Goal: Task Accomplishment & Management: Complete application form

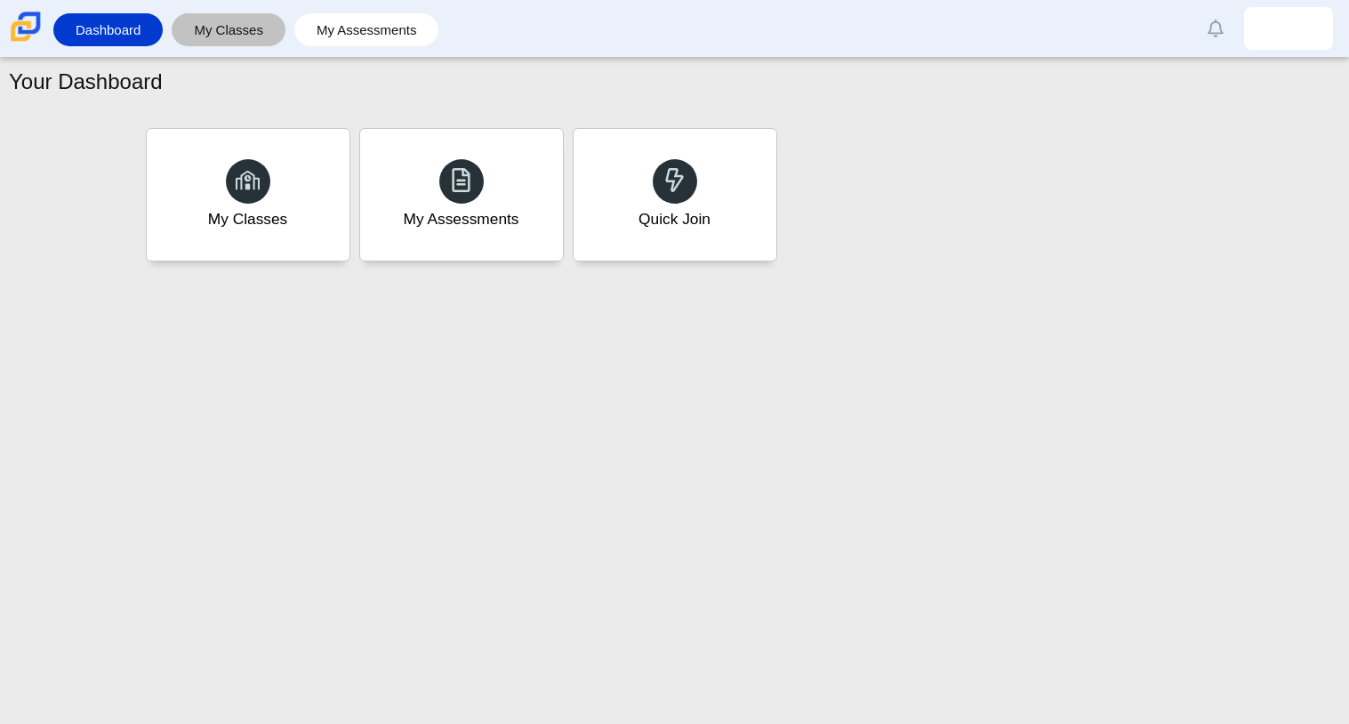
click at [274, 36] on link "My Classes" at bounding box center [228, 29] width 96 height 33
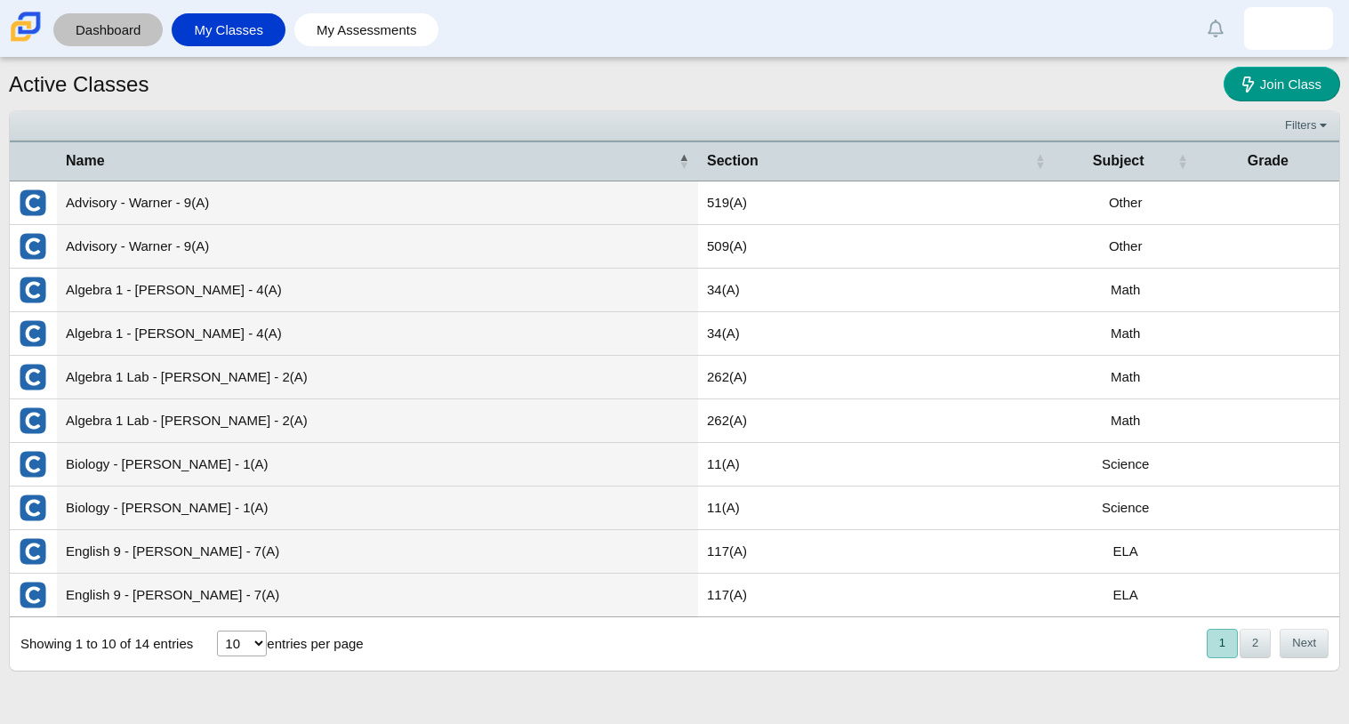
click at [126, 28] on link "Dashboard" at bounding box center [108, 29] width 92 height 33
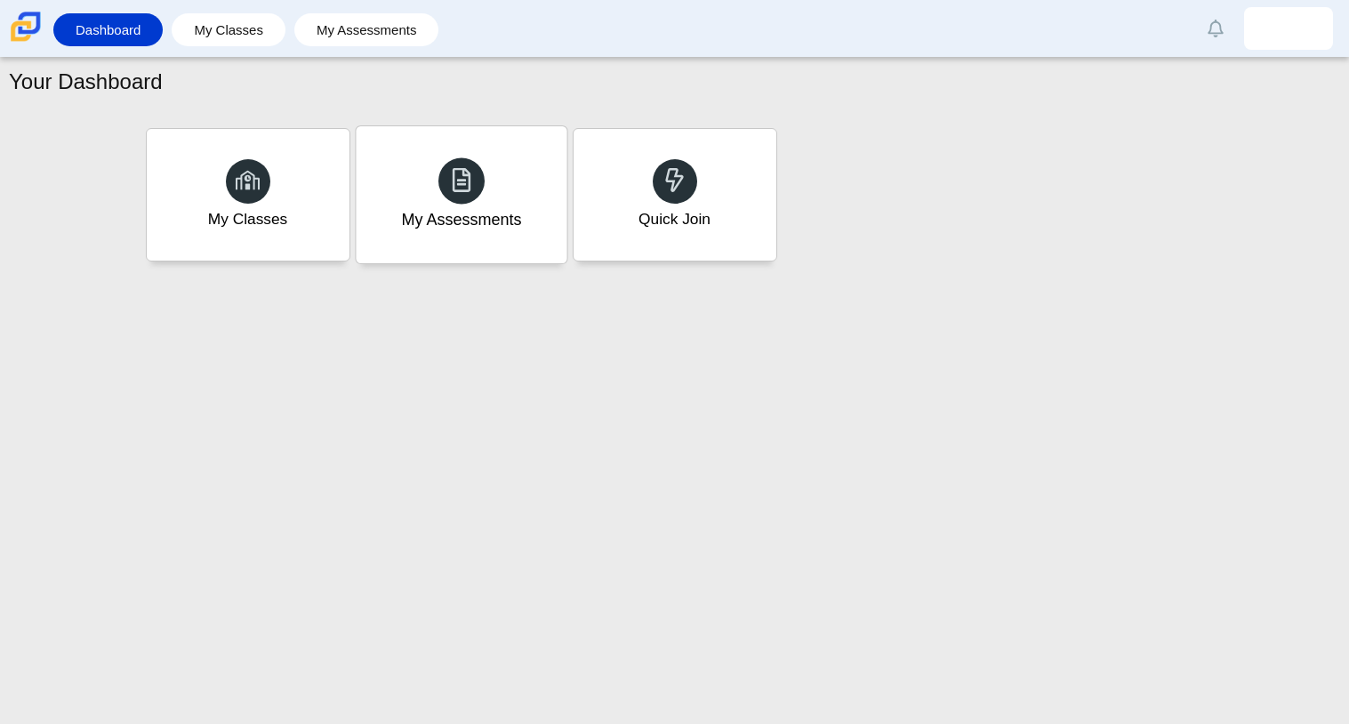
click at [440, 173] on div at bounding box center [461, 180] width 46 height 46
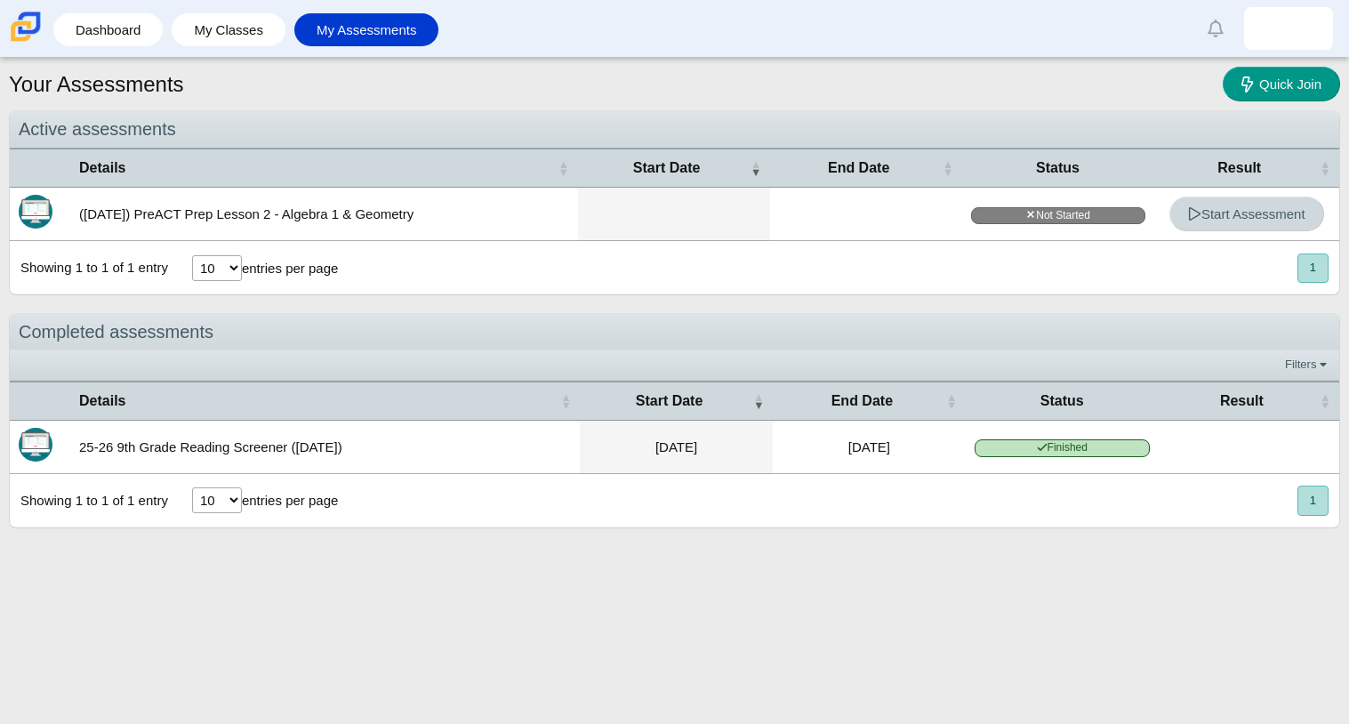
click at [1199, 209] on span "Start Assessment" at bounding box center [1246, 213] width 117 height 15
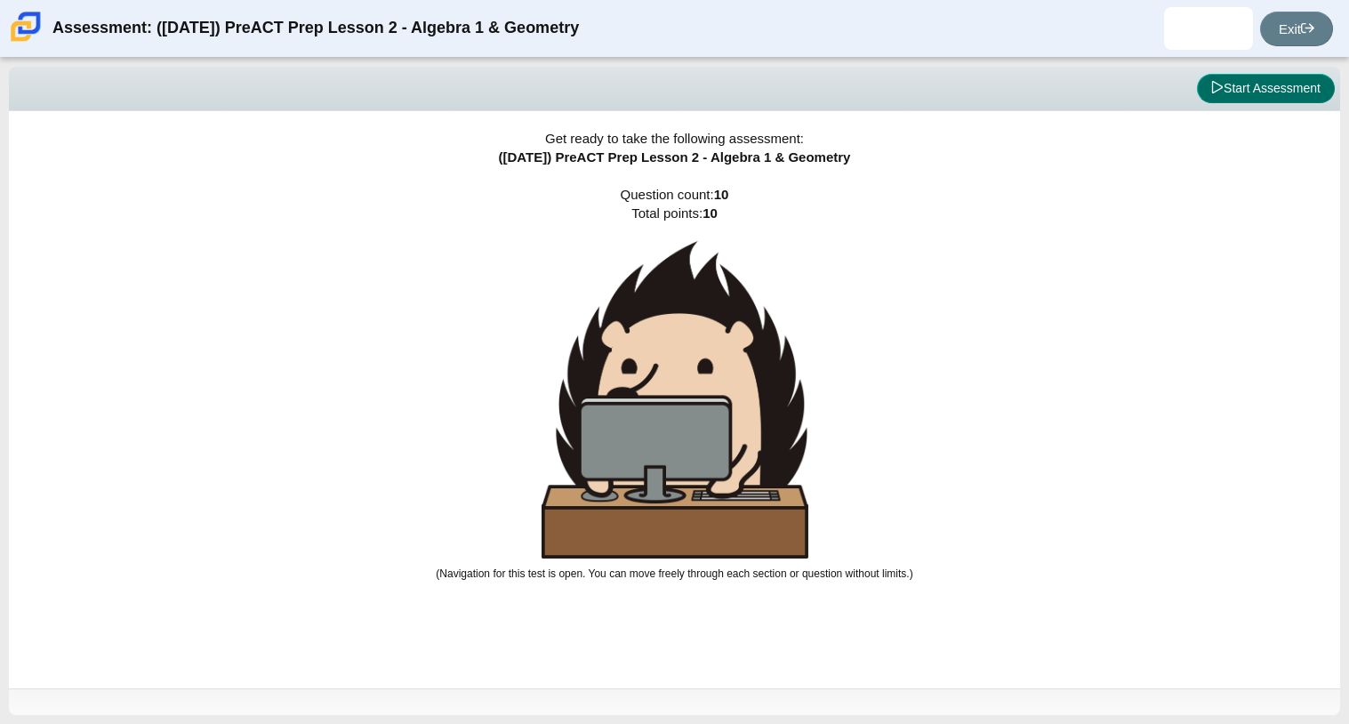
click at [1304, 100] on button "Start Assessment" at bounding box center [1266, 89] width 138 height 30
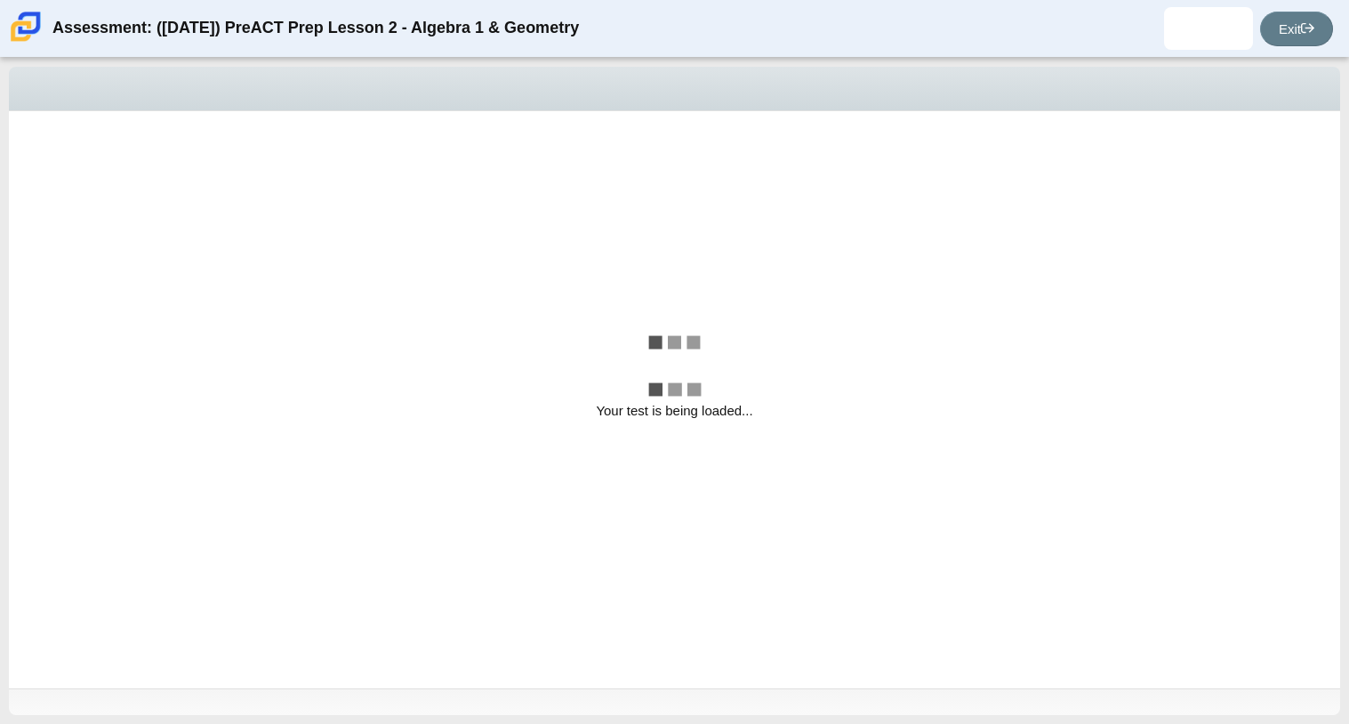
select select "bbf5d072-3e0b-44c4-9a12-6e7c9033f65b"
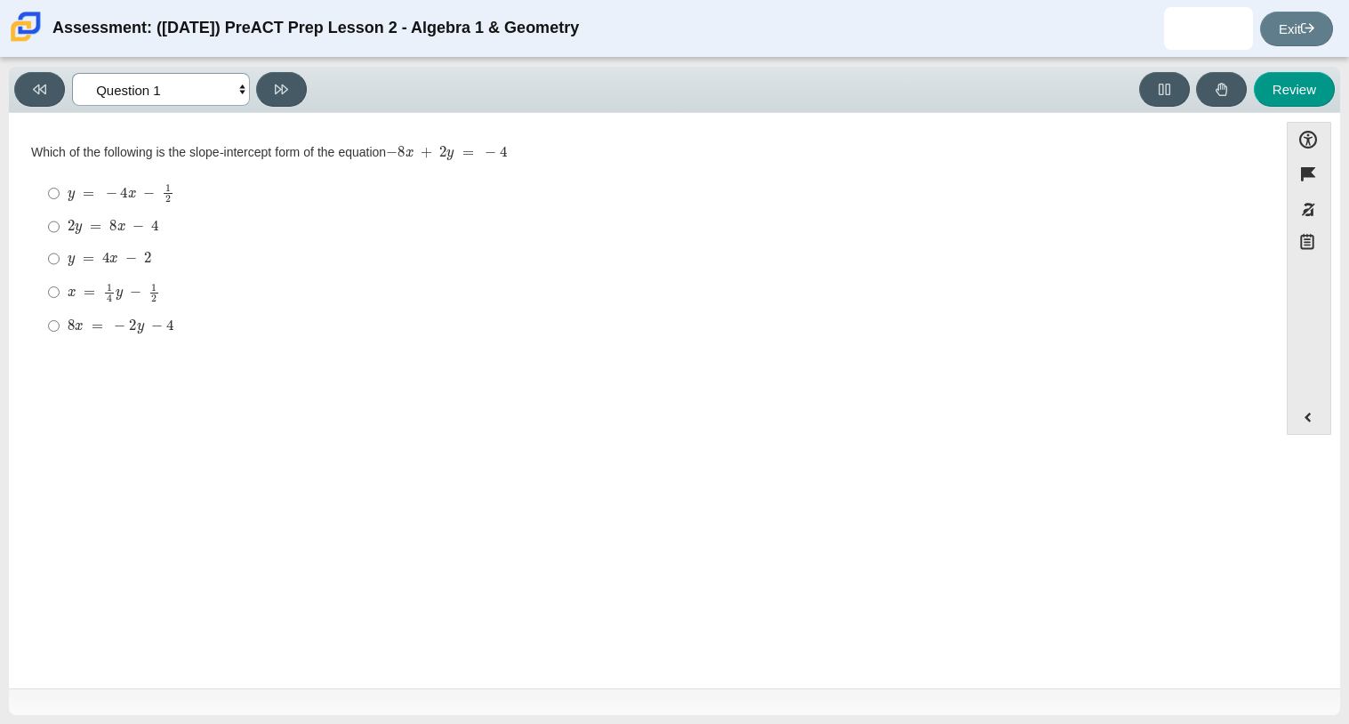
click at [230, 97] on select "Questions Question 1 Question 2 Question 3 Question 4 Question 5 Question 6 Que…" at bounding box center [161, 89] width 178 height 33
click at [502, 167] on mjx-container "− 8 x + 2 y = − 4" at bounding box center [446, 151] width 121 height 34
click at [62, 233] on label "2 y = 8 x − 4 2 y = 8 x − 4" at bounding box center [645, 227] width 1218 height 32
click at [60, 233] on input "2 y = 8 x − 4 2 y = 8 x − 4" at bounding box center [54, 227] width 12 height 32
radio input "true"
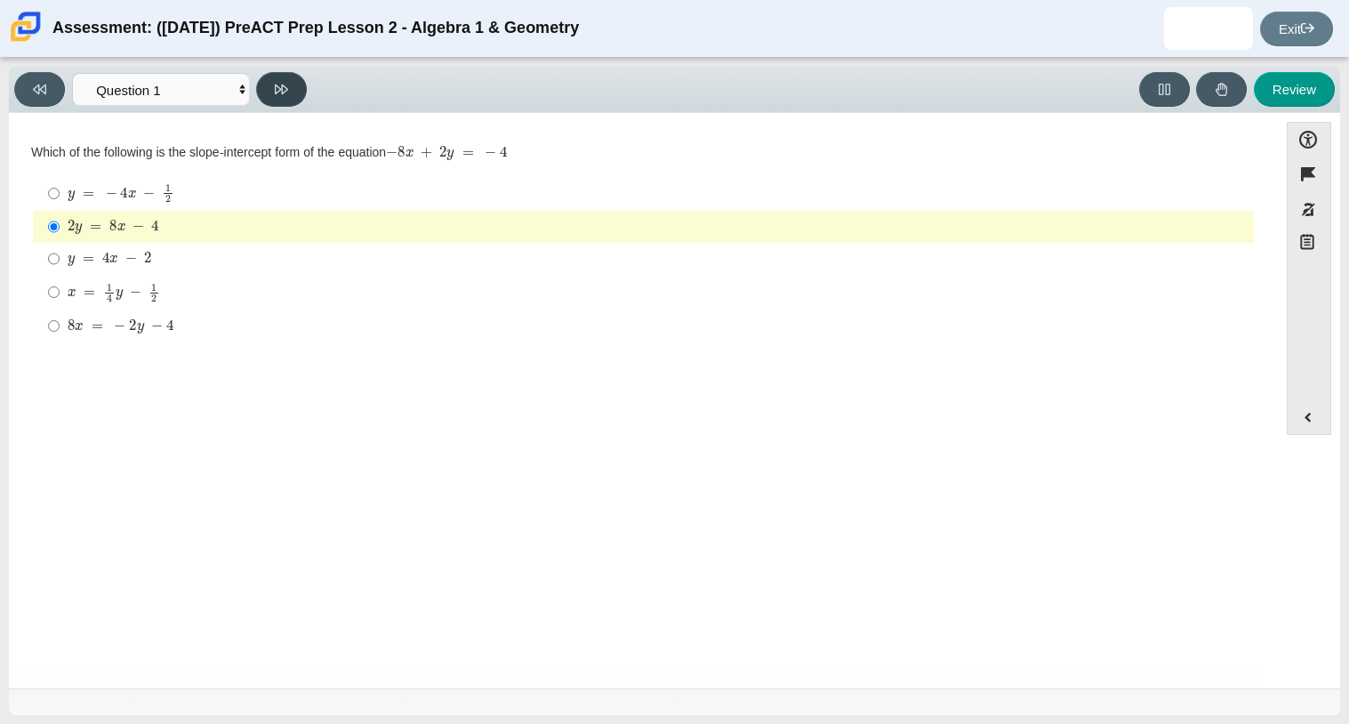
click at [283, 101] on button at bounding box center [281, 89] width 51 height 35
select select "ed62e223-81bd-4cbf-ab48-ab975844bd1f"
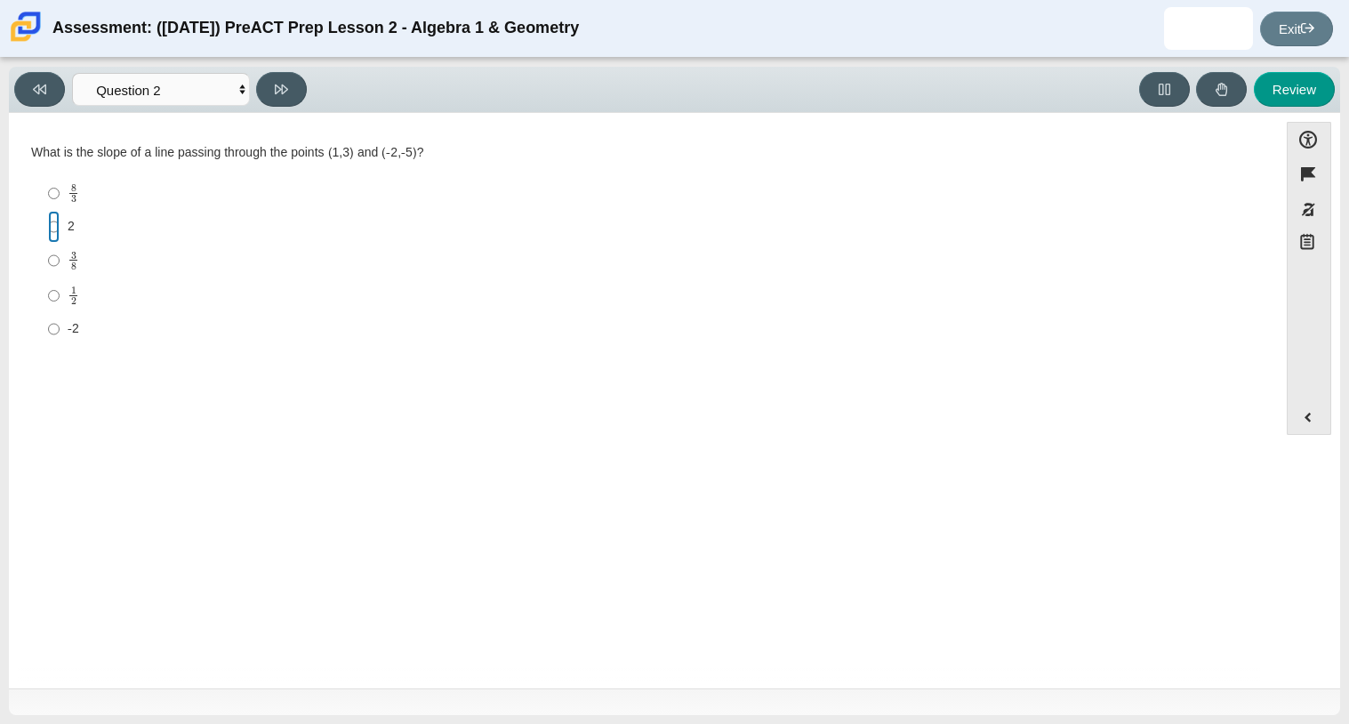
click at [48, 231] on input "2 2" at bounding box center [54, 227] width 12 height 32
radio input "true"
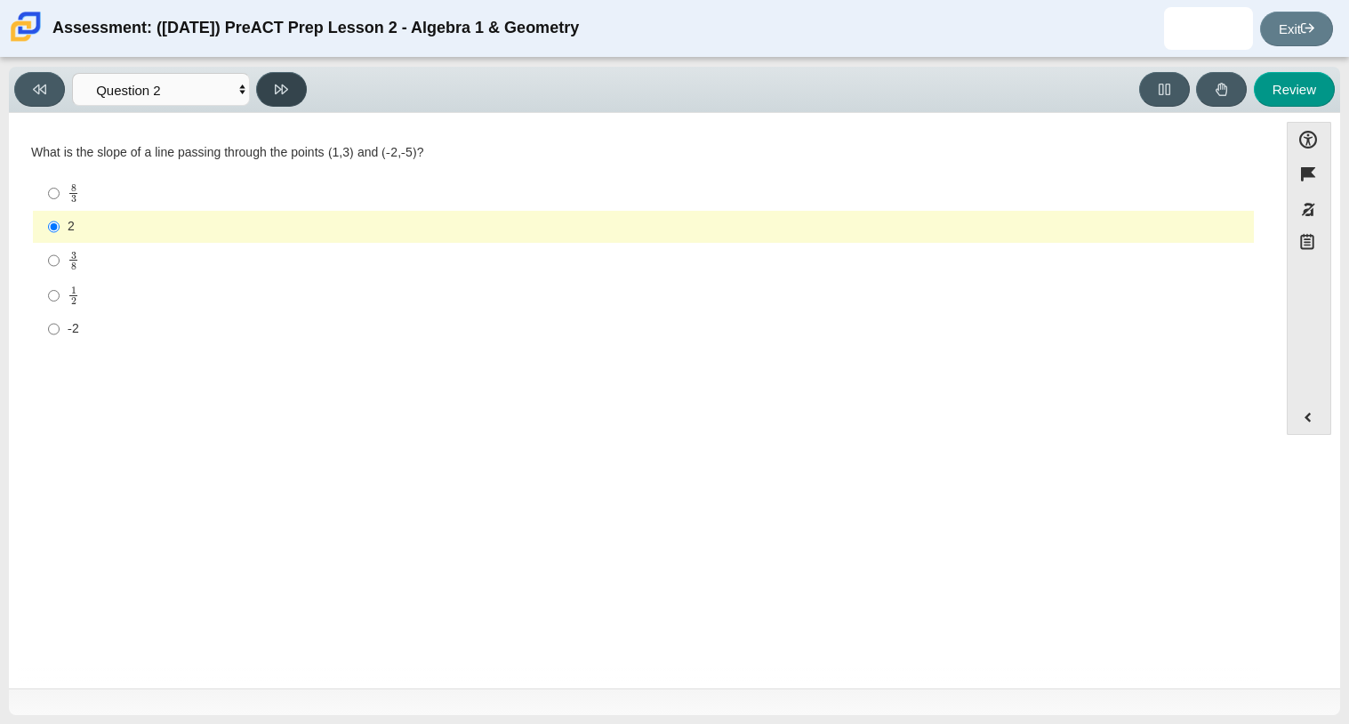
click at [280, 83] on icon at bounding box center [281, 89] width 13 height 13
select select "97f4f5fa-a52e-4fed-af51-565bfcdf47cb"
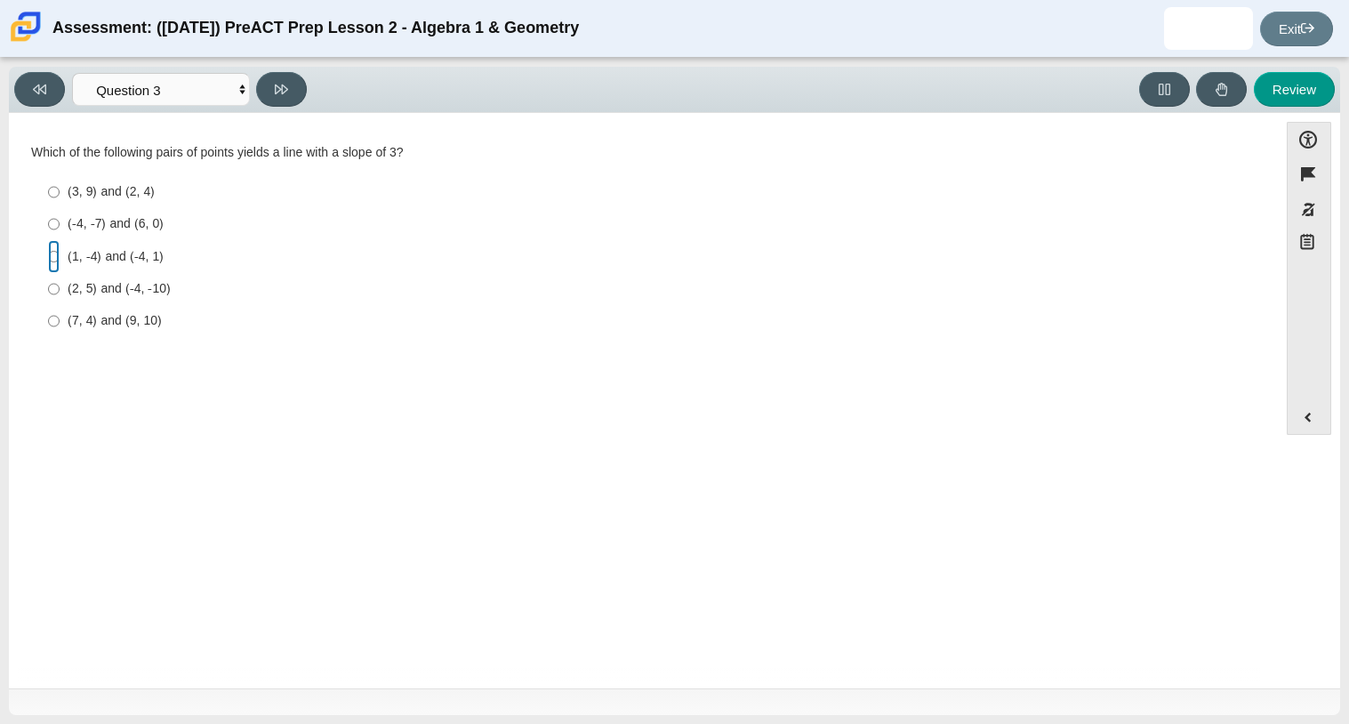
click at [48, 253] on input "(1, -4) and (-4, 1) (1, -4) and (-4, 1)" at bounding box center [54, 256] width 12 height 32
radio input "true"
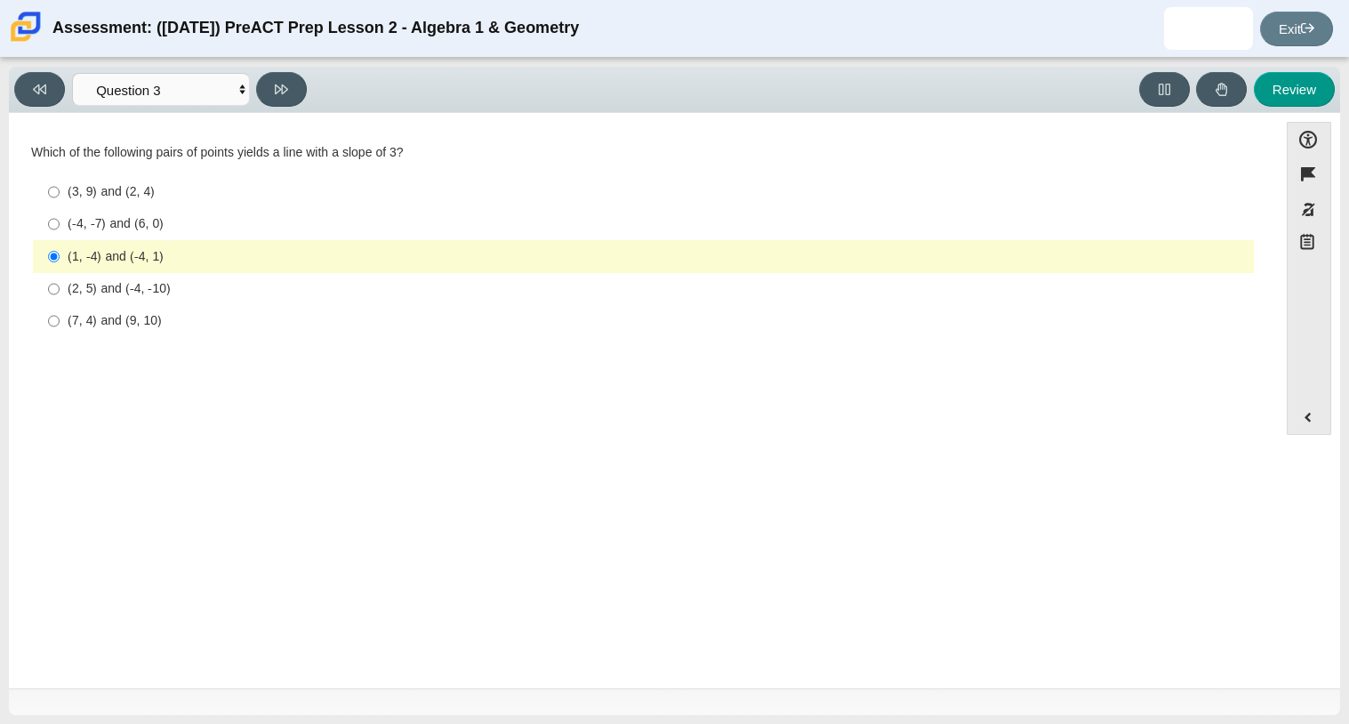
click at [74, 294] on div "(2, 5) and (-4, -10)" at bounding box center [657, 289] width 1179 height 18
click at [60, 294] on input "(2, 5) and (-4, -10) (2, 5) and (-4, -10)" at bounding box center [54, 289] width 12 height 32
radio input "true"
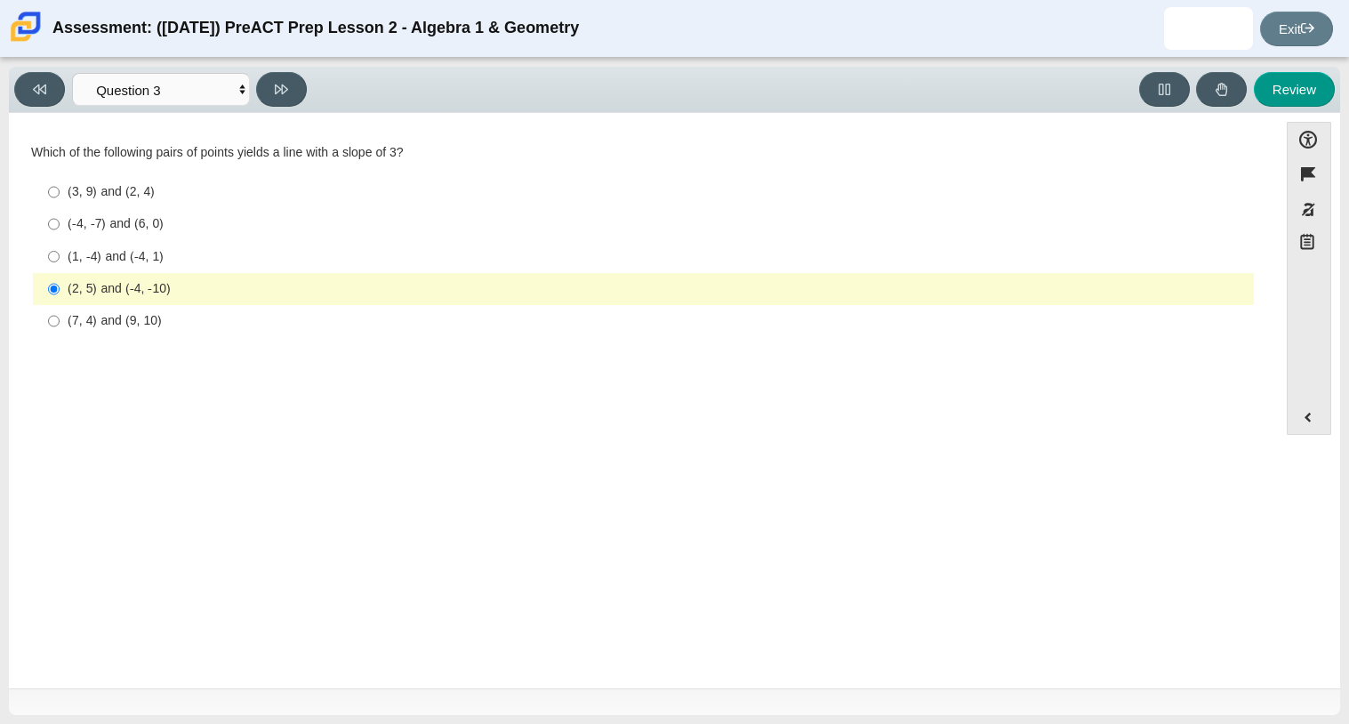
click at [84, 260] on div "(1, -4) and (-4, 1)" at bounding box center [657, 257] width 1179 height 18
click at [60, 260] on input "(1, -4) and (-4, 1) (1, -4) and (-4, 1)" at bounding box center [54, 256] width 12 height 32
radio input "true"
click at [84, 260] on div "(1, -4) and (-4, 1)" at bounding box center [657, 257] width 1179 height 18
click at [60, 260] on input "(1, -4) and (-4, 1) (1, -4) and (-4, 1)" at bounding box center [54, 256] width 12 height 32
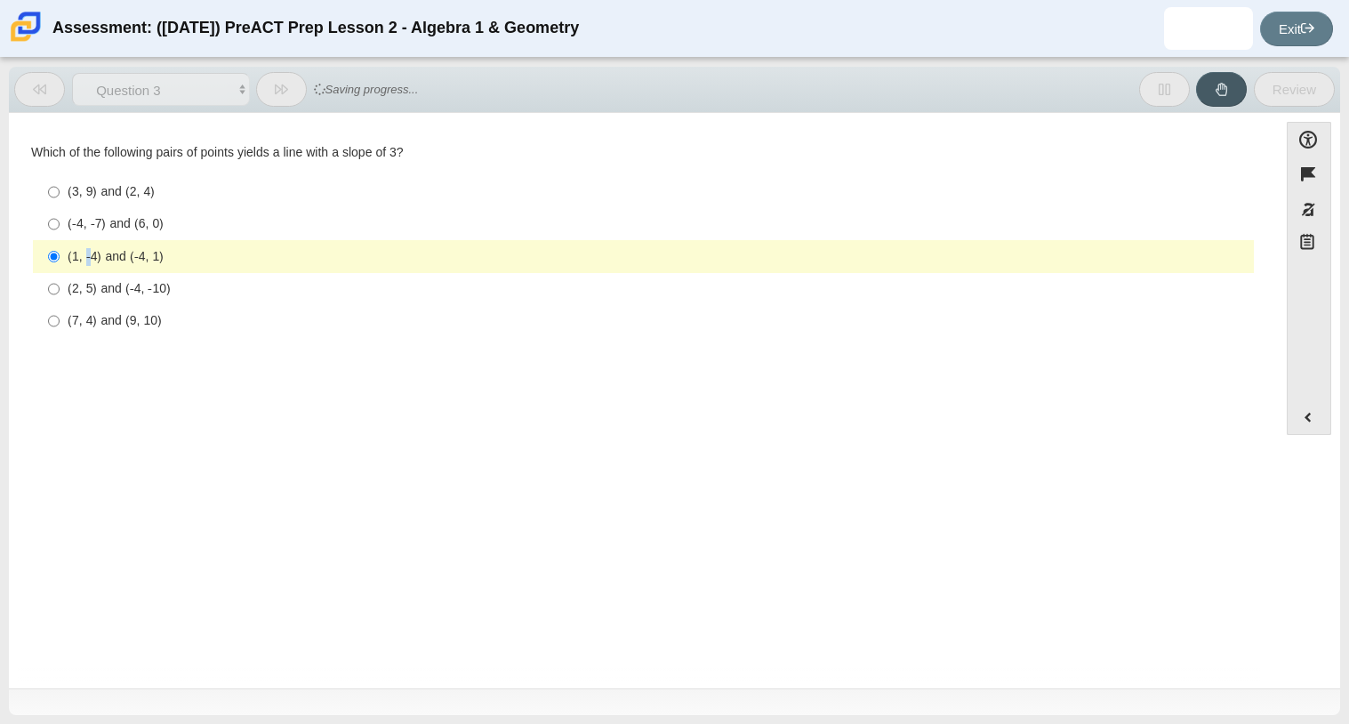
click at [124, 259] on div "(1, -4) and (-4, 1)" at bounding box center [657, 257] width 1179 height 18
click at [60, 259] on input "(1, -4) and (-4, 1) (1, -4) and (-4, 1)" at bounding box center [54, 256] width 12 height 32
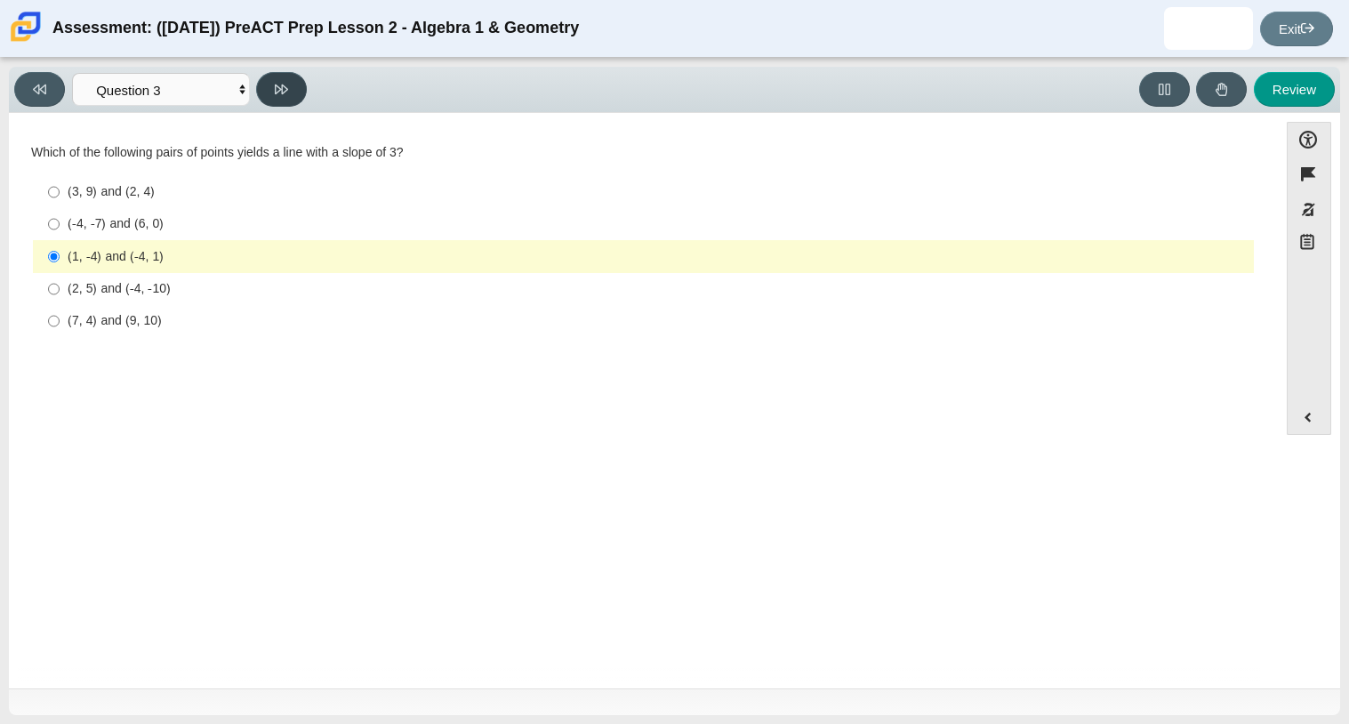
click at [282, 92] on icon at bounding box center [281, 89] width 13 height 10
select select "89427bb7-e313-4f00-988f-8b8255897029"
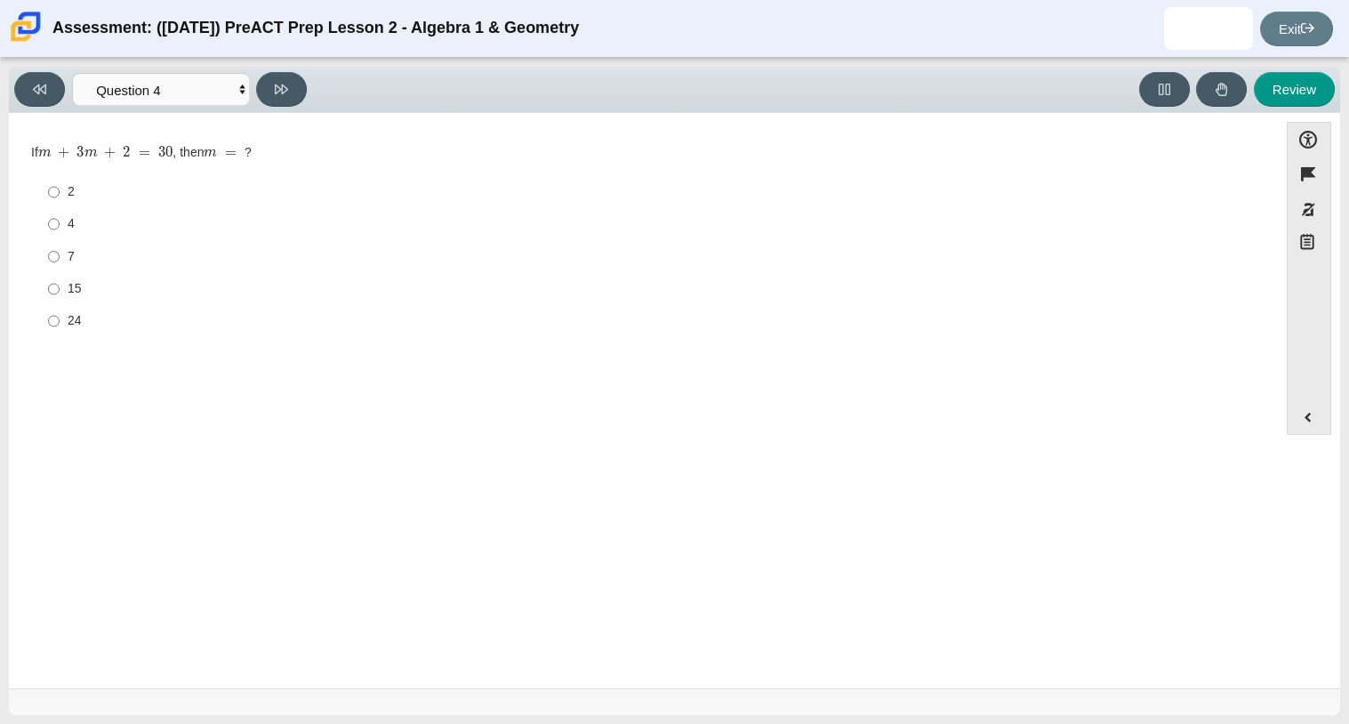
click at [61, 258] on label "7 7" at bounding box center [645, 256] width 1218 height 32
click at [60, 258] on input "7 7" at bounding box center [54, 256] width 12 height 32
radio input "true"
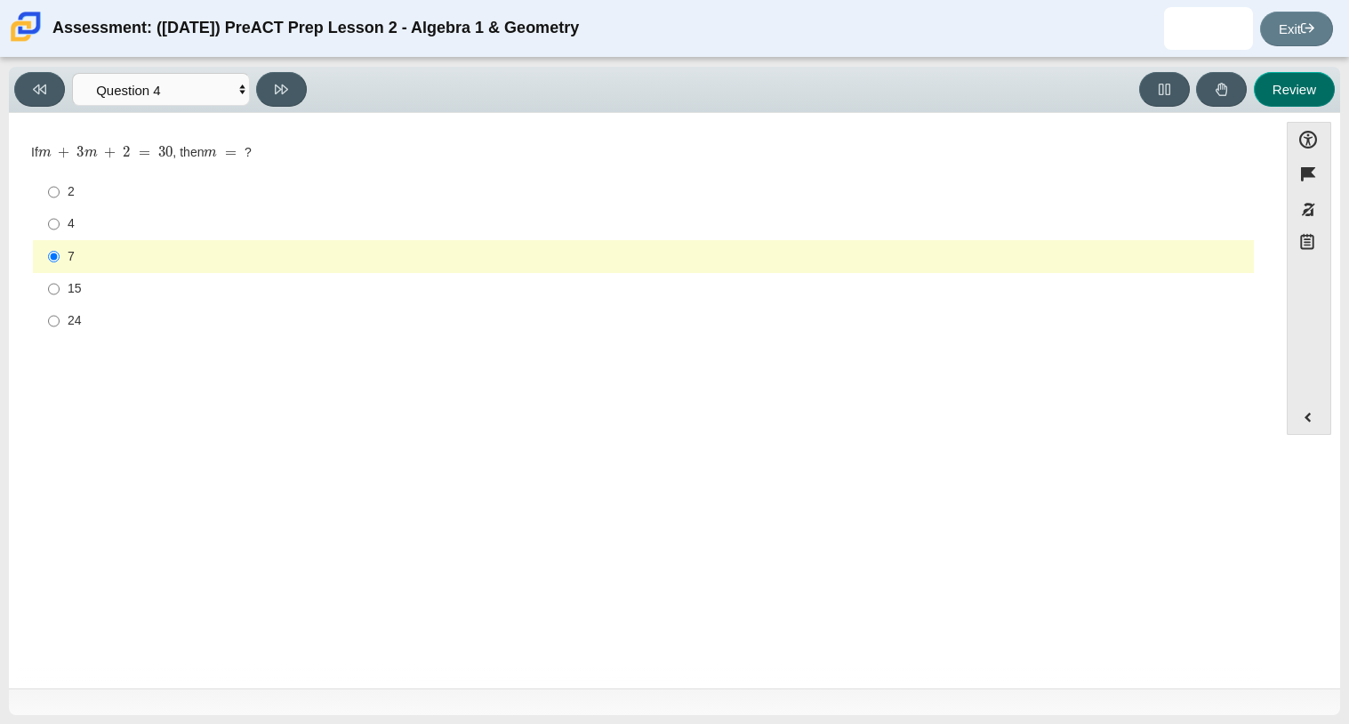
click at [1314, 80] on button "Review" at bounding box center [1294, 89] width 81 height 35
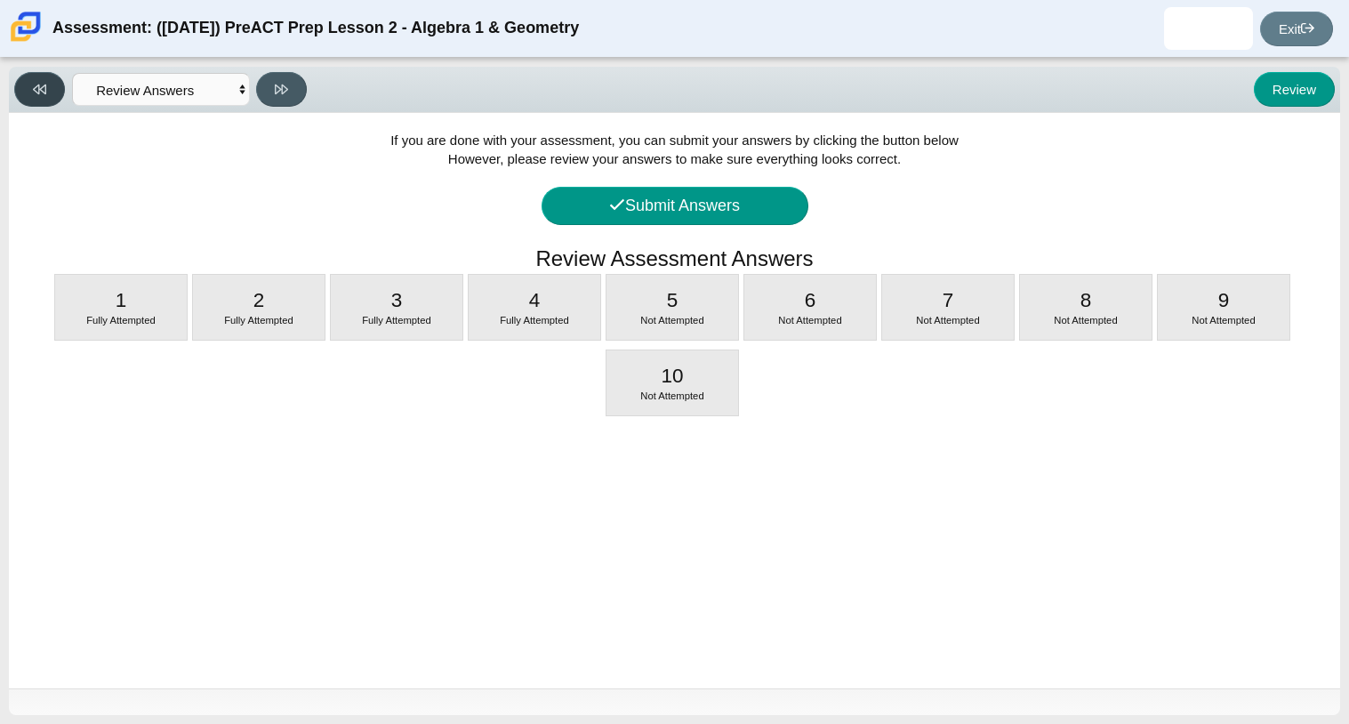
click at [60, 83] on button at bounding box center [39, 89] width 51 height 35
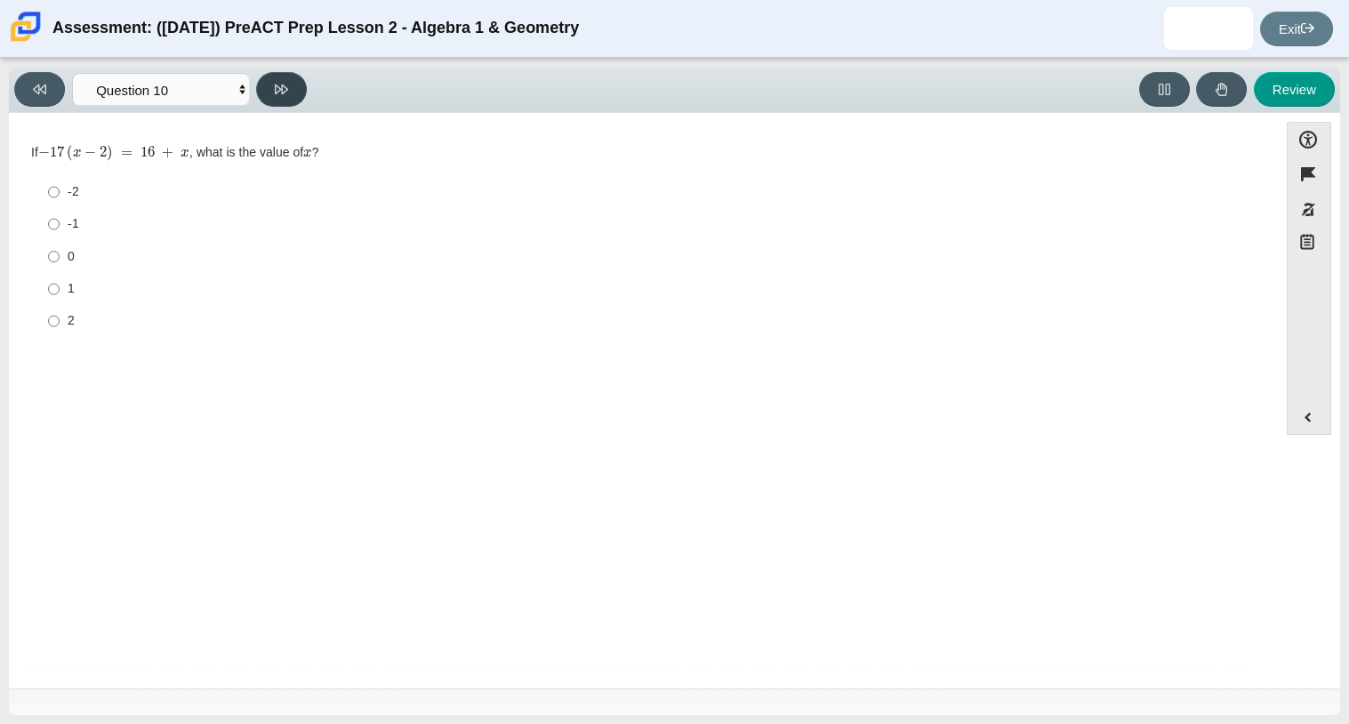
click at [265, 75] on button at bounding box center [281, 89] width 51 height 35
select select "review"
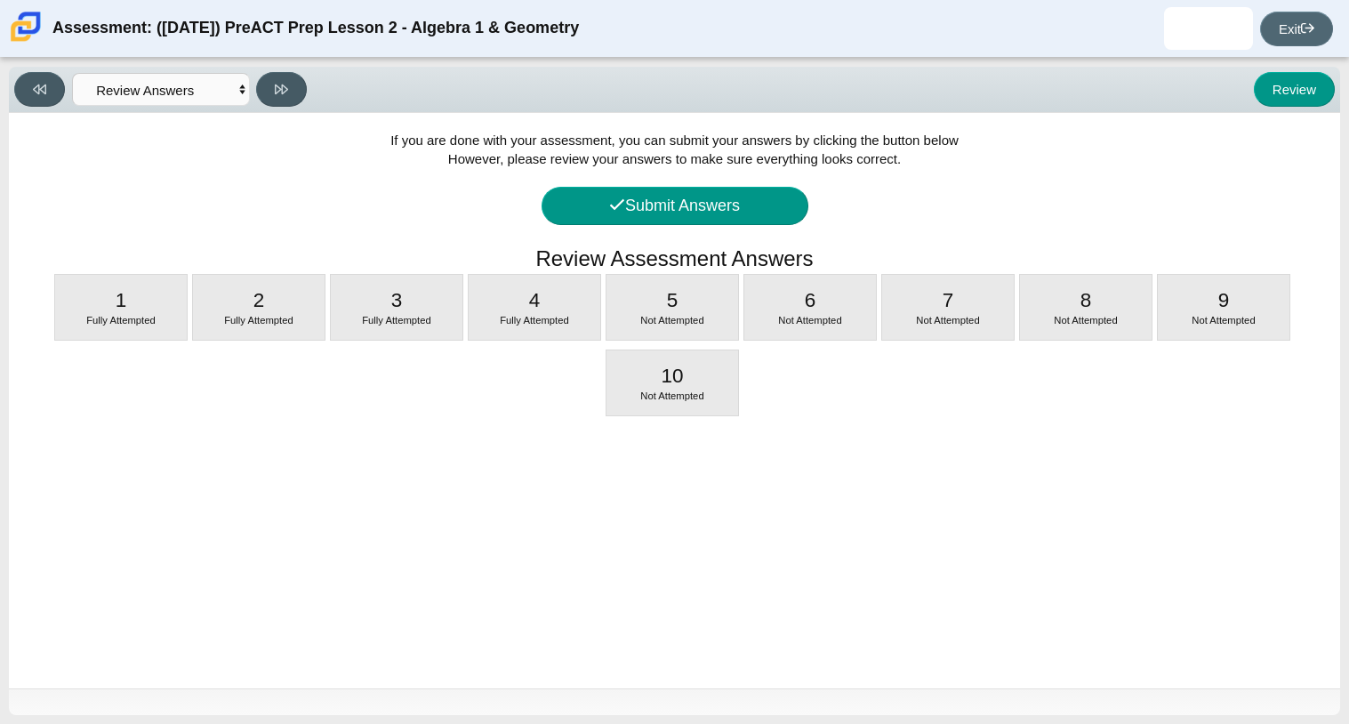
click at [1309, 19] on link "Exit" at bounding box center [1296, 29] width 73 height 35
